Goal: Task Accomplishment & Management: Use online tool/utility

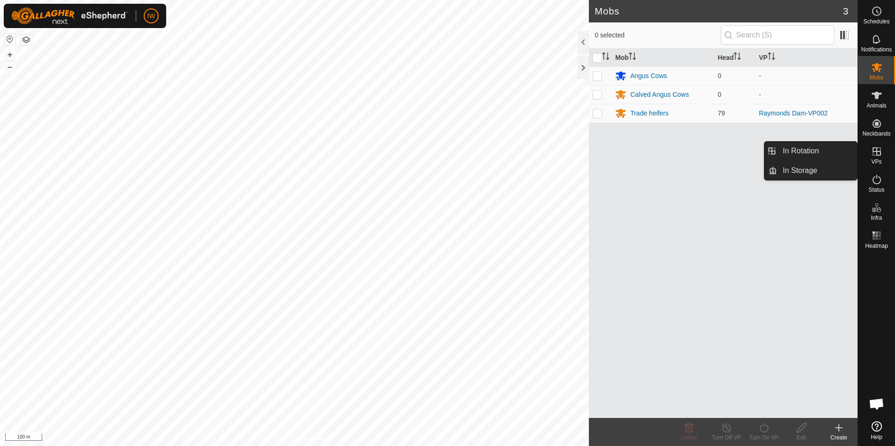
click at [874, 152] on icon at bounding box center [876, 151] width 8 height 8
click at [837, 152] on link "In Rotation" at bounding box center [817, 151] width 80 height 19
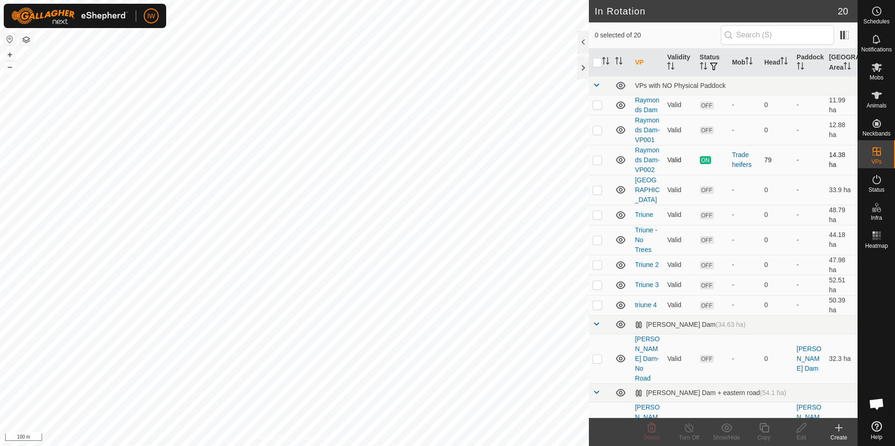
click at [599, 164] on p-checkbox at bounding box center [596, 159] width 9 height 7
checkbox input "true"
click at [759, 429] on icon at bounding box center [764, 427] width 12 height 11
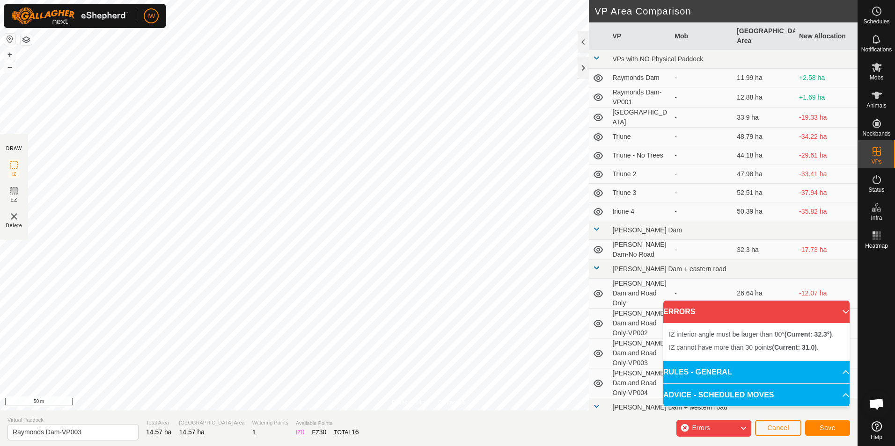
click at [600, 151] on div "Privacy Policy Contact Us Type: Inclusion Zone undefined Animal + – ⇧ i 50 m DR…" at bounding box center [428, 223] width 857 height 446
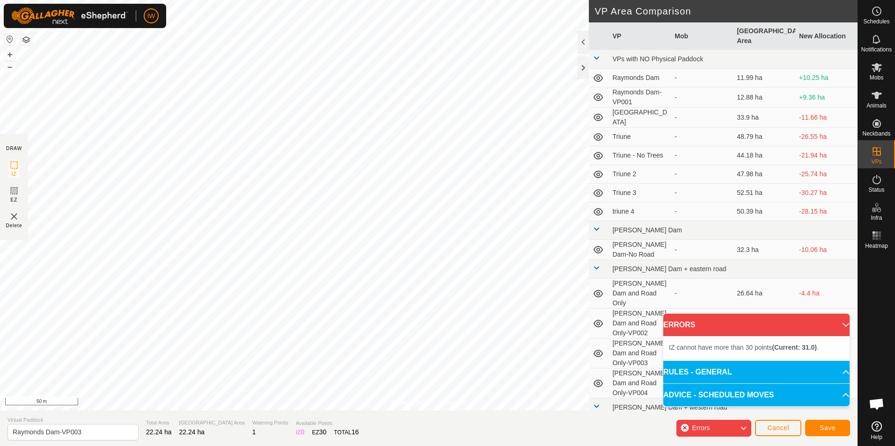
click at [596, 189] on div "Privacy Policy Contact Us Type: Inclusion Zone undefined Animal + – ⇧ i 50 m DR…" at bounding box center [428, 223] width 857 height 446
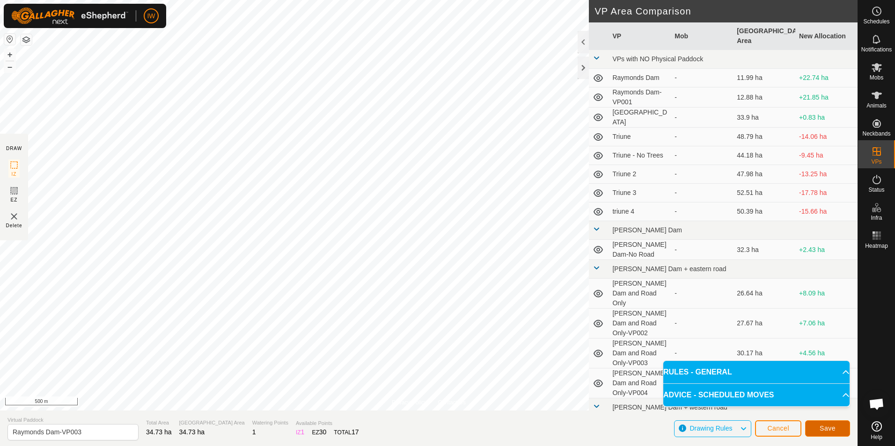
click at [828, 429] on span "Save" at bounding box center [827, 428] width 16 height 7
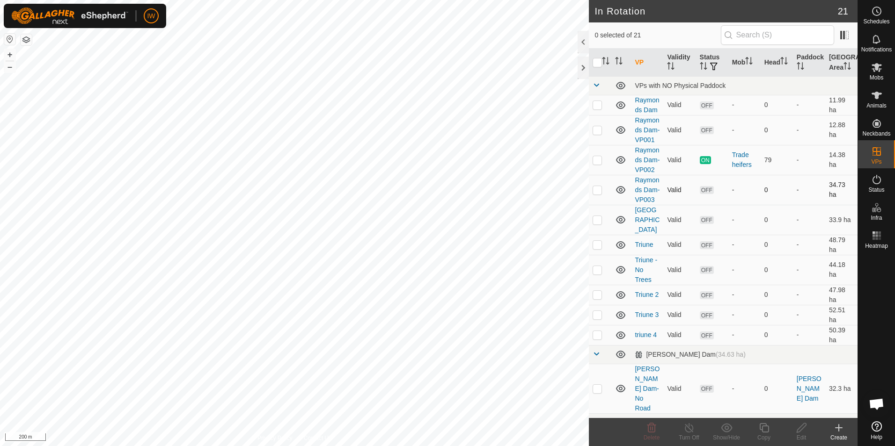
click at [597, 194] on p-checkbox at bounding box center [596, 189] width 9 height 7
checkbox input "false"
checkbox input "true"
click at [799, 433] on icon at bounding box center [801, 427] width 12 height 11
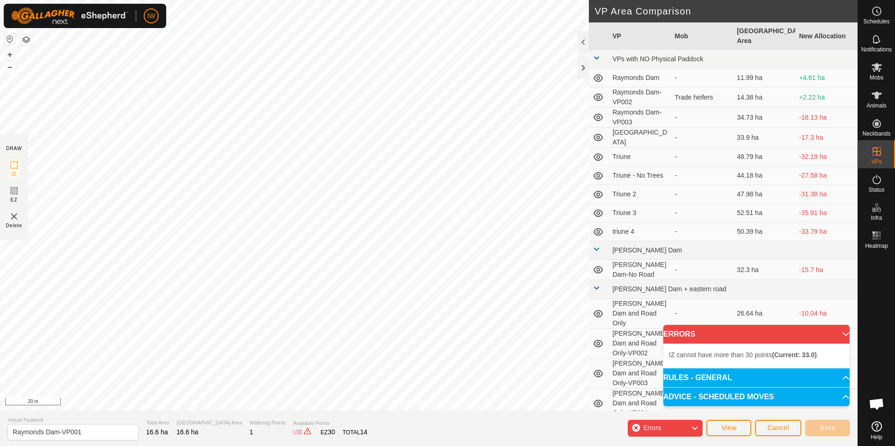
click at [365, 416] on div "Privacy Policy Contact Us Status: OFF Type: Inclusion Zone + – ⇧ i 20 m DRAW IZ…" at bounding box center [428, 223] width 857 height 446
click at [332, 417] on div "Privacy Policy Contact Us Status: OFF Type: Inclusion Zone + – ⇧ i 20 m DRAW IZ…" at bounding box center [428, 223] width 857 height 446
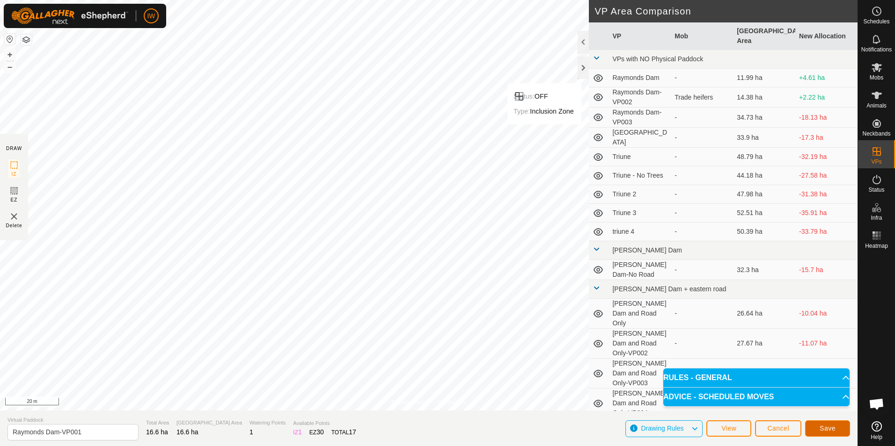
click at [819, 423] on button "Save" at bounding box center [827, 429] width 45 height 16
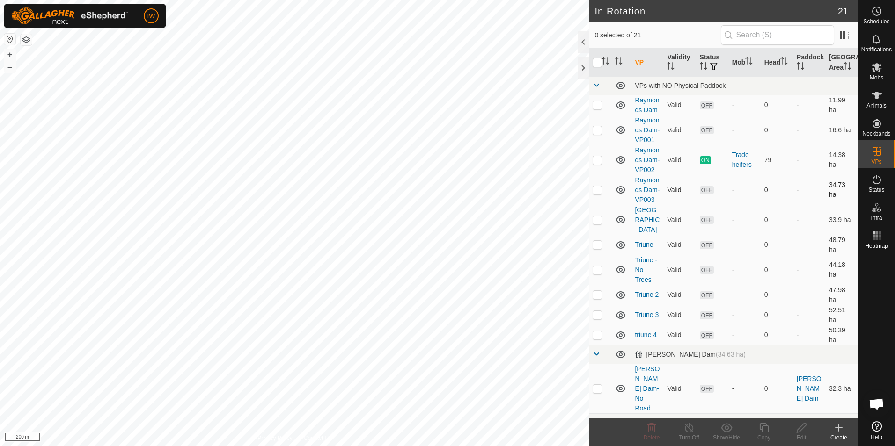
click at [593, 194] on p-checkbox at bounding box center [596, 189] width 9 height 7
checkbox input "true"
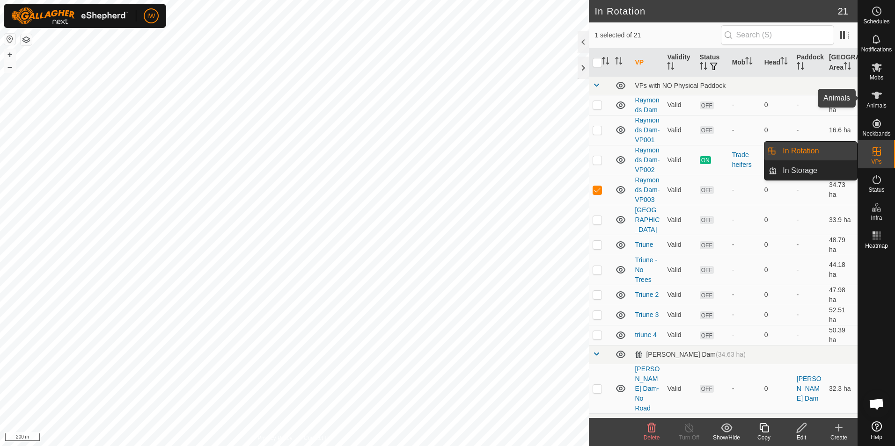
click at [876, 98] on icon at bounding box center [876, 95] width 10 height 7
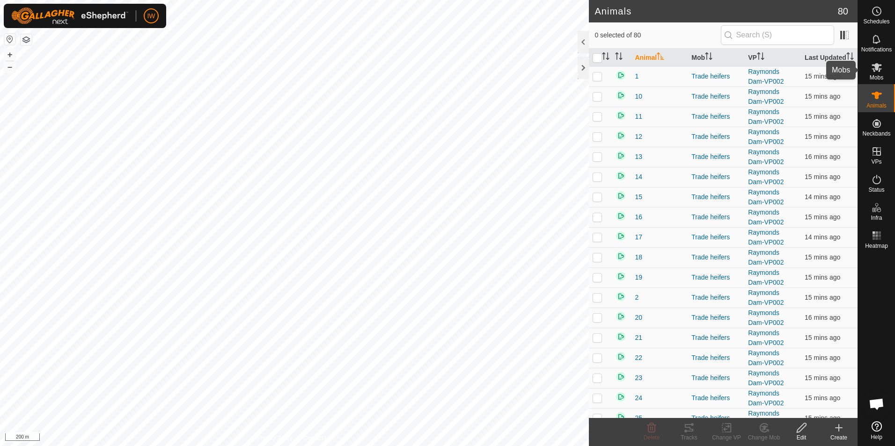
click at [878, 64] on icon at bounding box center [876, 67] width 11 height 11
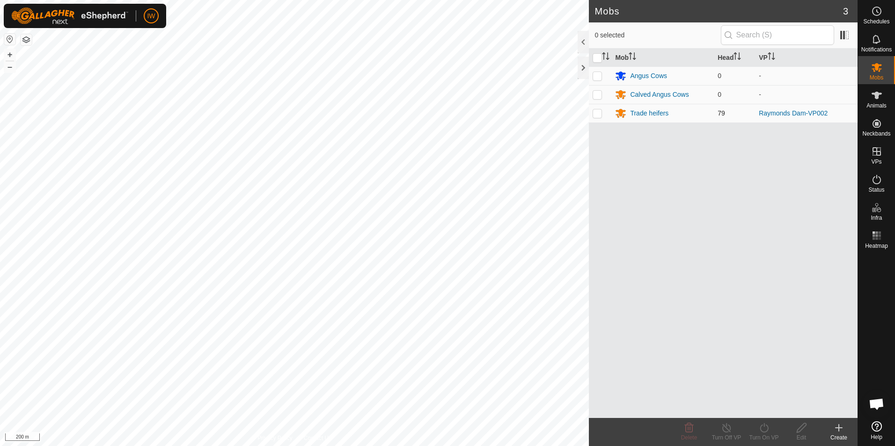
click at [602, 113] on p-tablecheckbox at bounding box center [596, 112] width 9 height 7
checkbox input "true"
click at [764, 436] on div "Turn On VP" at bounding box center [763, 438] width 37 height 8
click at [769, 405] on link "Now" at bounding box center [791, 407] width 93 height 19
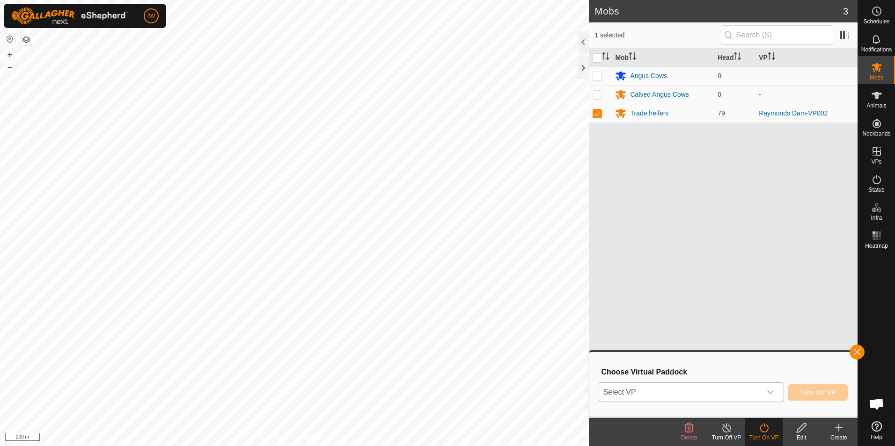
click at [742, 388] on span "Select VP" at bounding box center [679, 392] width 161 height 19
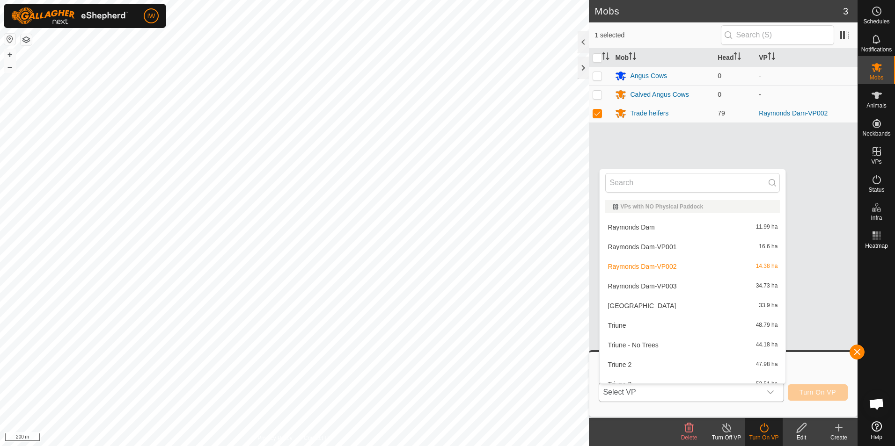
scroll to position [10, 0]
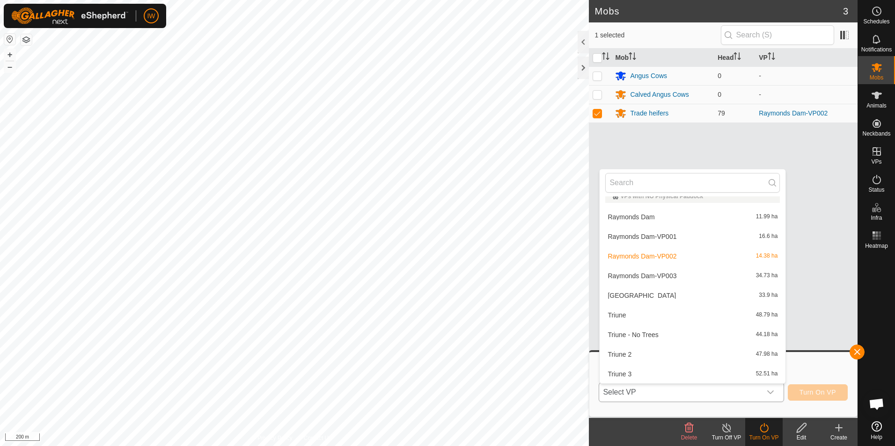
click at [679, 274] on li "Raymonds Dam-VP003 34.73 ha" at bounding box center [692, 276] width 186 height 19
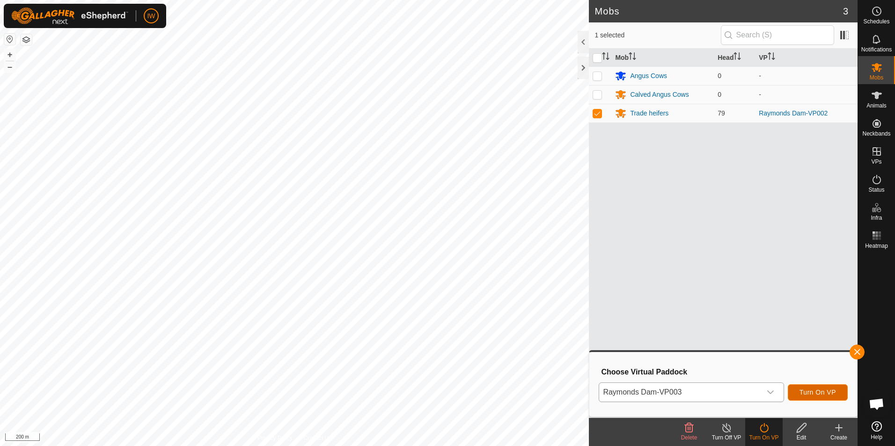
click at [819, 393] on span "Turn On VP" at bounding box center [817, 392] width 36 height 7
